Goal: Information Seeking & Learning: Learn about a topic

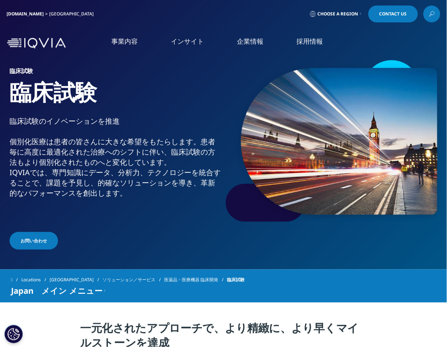
click at [430, 14] on icon at bounding box center [432, 14] width 6 height 10
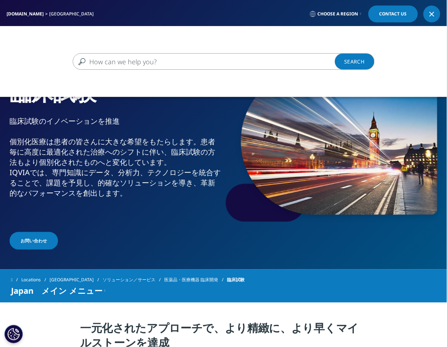
click at [137, 62] on input "検索する" at bounding box center [213, 61] width 281 height 17
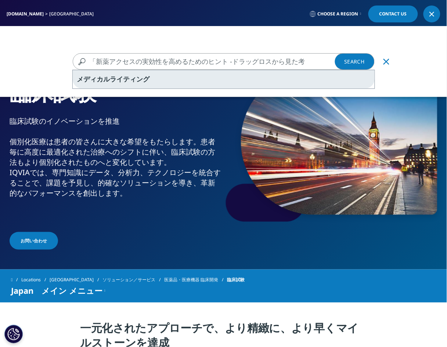
click at [205, 80] on div "メディカルライティング" at bounding box center [224, 79] width 302 height 18
type input "メディカルライティング"
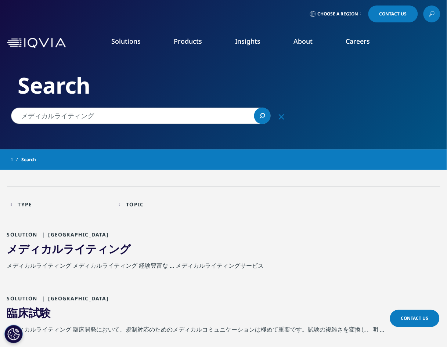
click at [69, 250] on span "ライティング" at bounding box center [97, 248] width 68 height 15
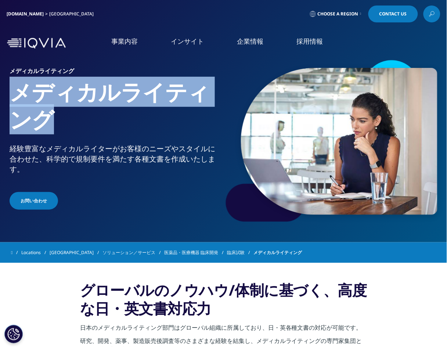
drag, startPoint x: 59, startPoint y: 120, endPoint x: 6, endPoint y: 87, distance: 62.2
click at [6, 87] on section "メディカルライティング メディカルライティング 経験豊富なメディカルライターがお客様のニーズやスタイルに合わせた、科学的で規制要件を満たす各種文書を作成いたし…" at bounding box center [223, 121] width 447 height 242
copy h1 "メディカルライティング"
click at [115, 125] on h1 "メディカルライティング" at bounding box center [115, 110] width 211 height 65
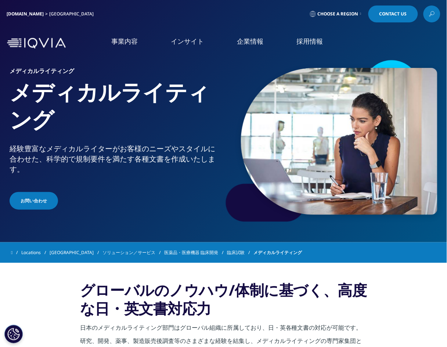
click at [149, 186] on div "メディカルライティング メディカルライティング 経験豊富なメディカルライターがお客様のニーズやスタイルに合わせた、科学的で規制要件を満たす各種文書を作成いたし…" at bounding box center [117, 139] width 215 height 143
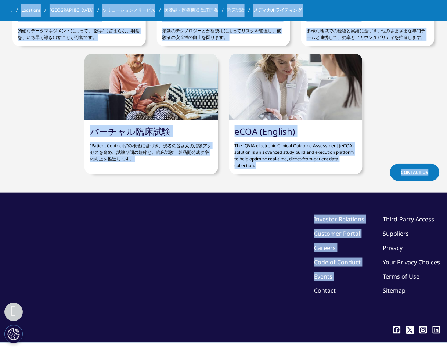
scroll to position [1231, 0]
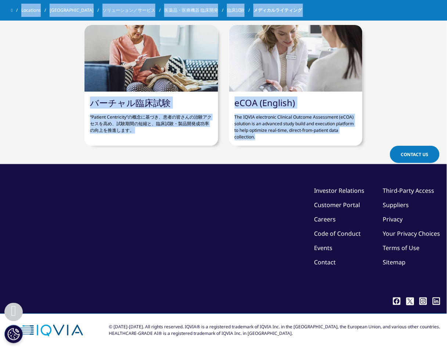
drag, startPoint x: 16, startPoint y: 92, endPoint x: 357, endPoint y: 138, distance: 343.9
copy div "メディカルライティング 経験豊富なメディカルライターがお客様のニーズやスタイルに合わせた、科学的で規制要件を満たす各種文書を作成いたします。 お問い合わせ L…"
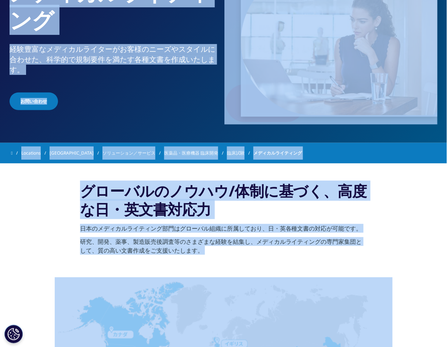
scroll to position [61, 0]
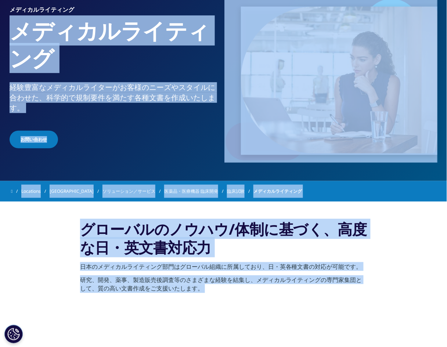
click at [32, 281] on section "グローバルのノウハウ/体制に基づく、高度な日・英文書対応力 日本のメディカルライティング部門はグローバル組織に所属しており、日・英各種文書の対応が可能です。 …" at bounding box center [223, 259] width 447 height 114
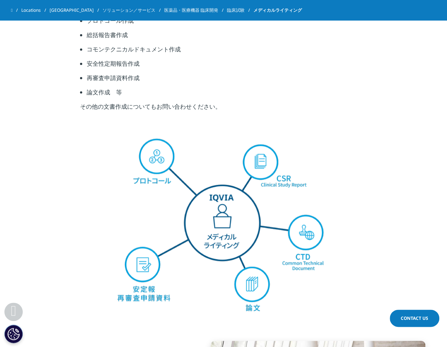
scroll to position [566, 0]
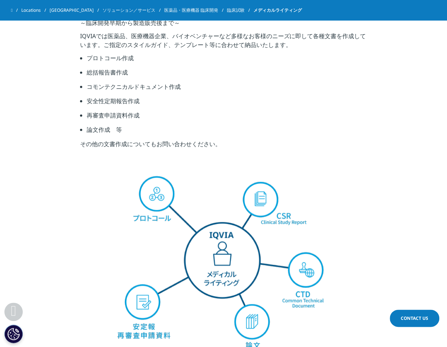
click at [90, 201] on img at bounding box center [224, 265] width 338 height 188
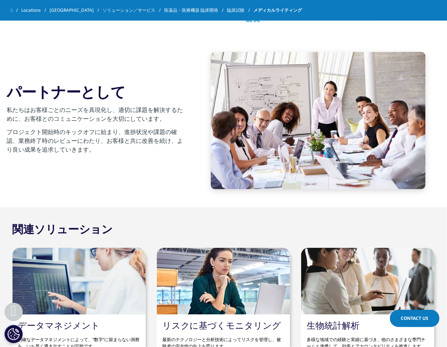
scroll to position [881, 0]
